Goal: Transaction & Acquisition: Purchase product/service

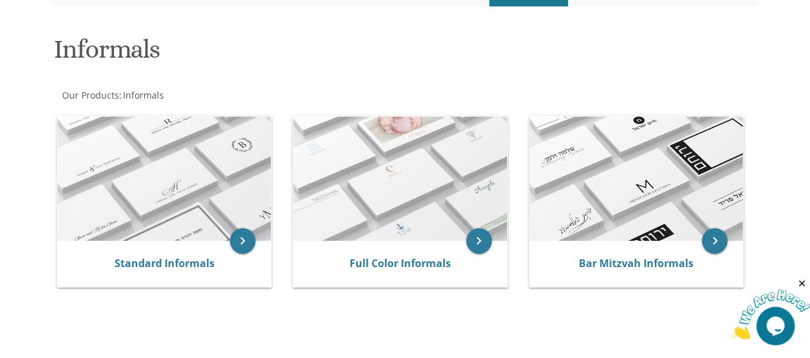
scroll to position [171, 0]
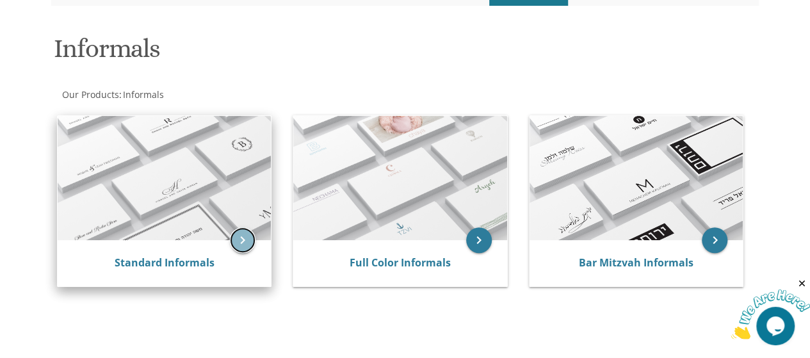
click at [236, 241] on icon "keyboard_arrow_right" at bounding box center [243, 240] width 26 height 26
click at [197, 261] on link "Standard Informals" at bounding box center [165, 263] width 100 height 14
click at [242, 239] on icon "keyboard_arrow_right" at bounding box center [243, 240] width 26 height 26
click at [199, 268] on link "Standard Informals" at bounding box center [165, 263] width 100 height 14
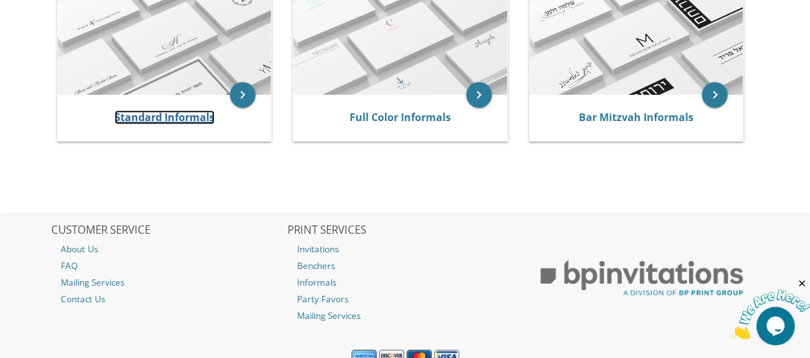
scroll to position [368, 0]
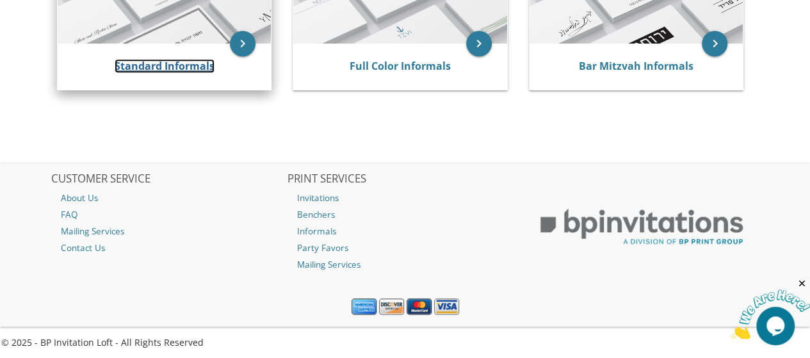
click at [207, 65] on link "Standard Informals" at bounding box center [165, 66] width 100 height 14
click at [241, 39] on icon "keyboard_arrow_right" at bounding box center [243, 44] width 26 height 26
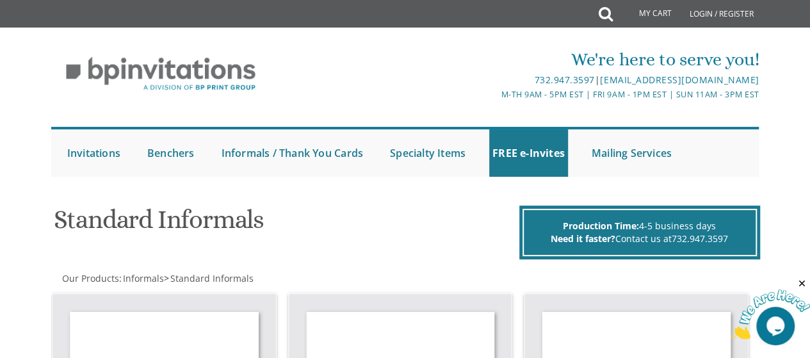
click at [804, 282] on icon "Close" at bounding box center [802, 284] width 12 height 12
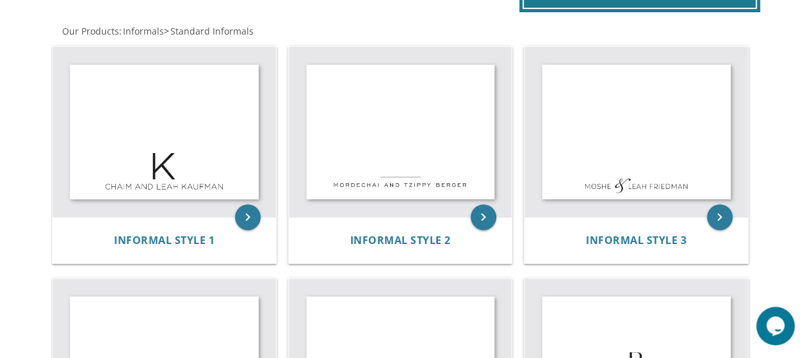
scroll to position [213, 0]
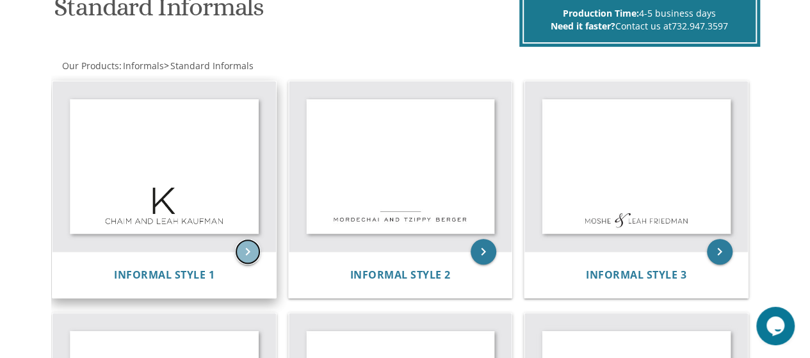
click at [255, 245] on icon "keyboard_arrow_right" at bounding box center [248, 252] width 26 height 26
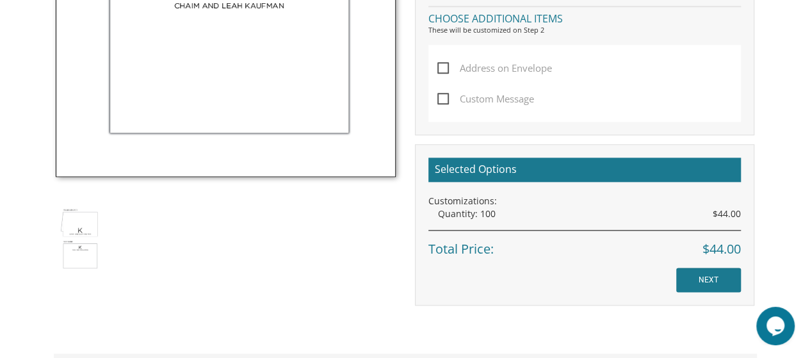
scroll to position [725, 0]
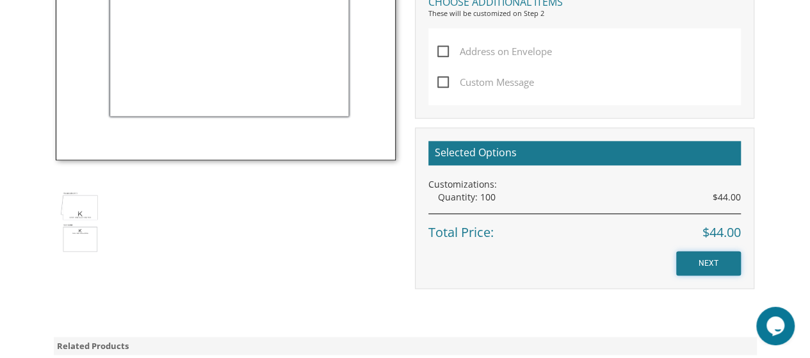
click at [695, 264] on input "NEXT" at bounding box center [708, 263] width 65 height 24
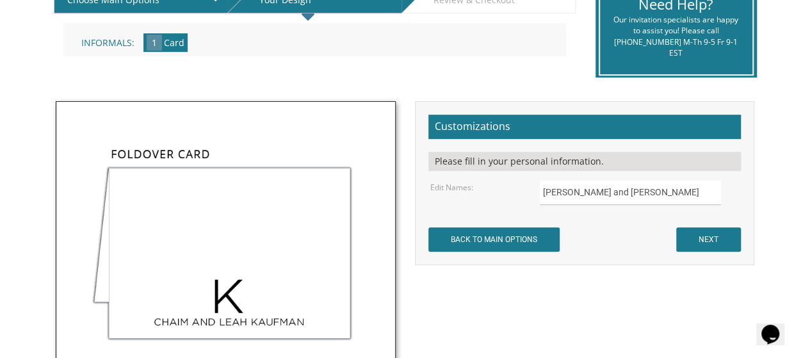
scroll to position [332, 0]
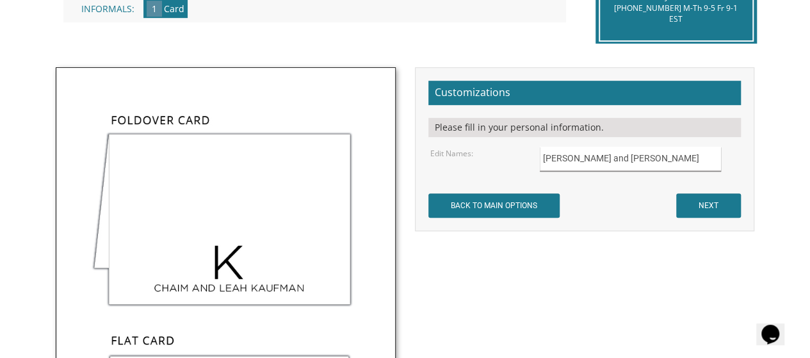
click at [660, 162] on input "[PERSON_NAME] and [PERSON_NAME]" at bounding box center [630, 159] width 181 height 25
type input "C"
type input "[PERSON_NAME] and [PERSON_NAME]"
click at [724, 200] on input "NEXT" at bounding box center [708, 205] width 65 height 24
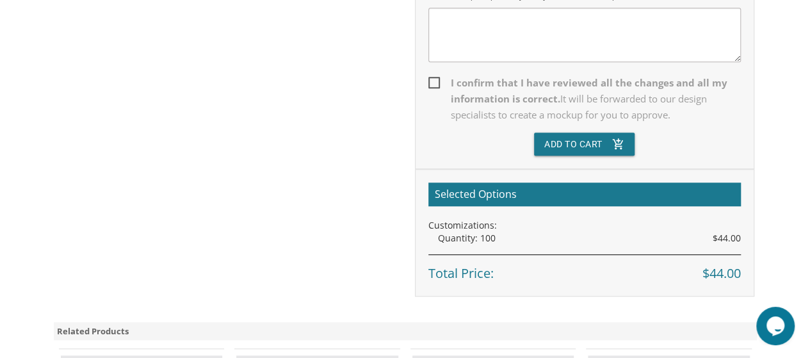
scroll to position [444, 0]
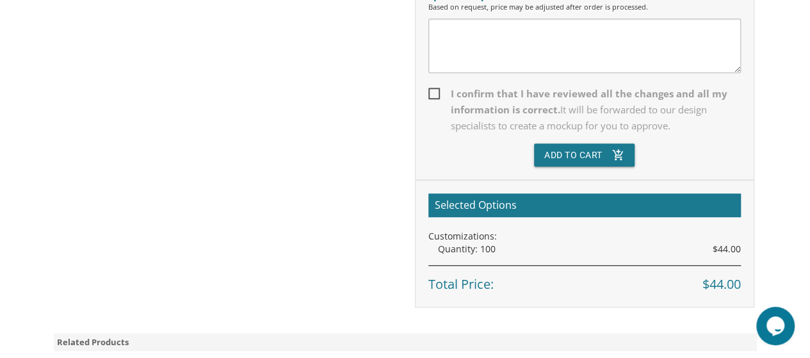
click at [433, 95] on span "I confirm that I have reviewed all the changes and all my information is correc…" at bounding box center [584, 110] width 312 height 48
click at [433, 95] on input "I confirm that I have reviewed all the changes and all my information is correc…" at bounding box center [432, 92] width 8 height 8
checkbox input "true"
click at [564, 149] on button "Add To Cart add_shopping_cart" at bounding box center [584, 154] width 101 height 23
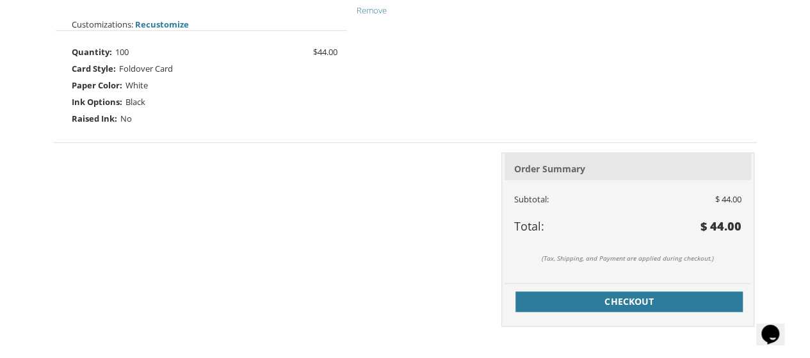
scroll to position [435, 0]
